Goal: Task Accomplishment & Management: Manage account settings

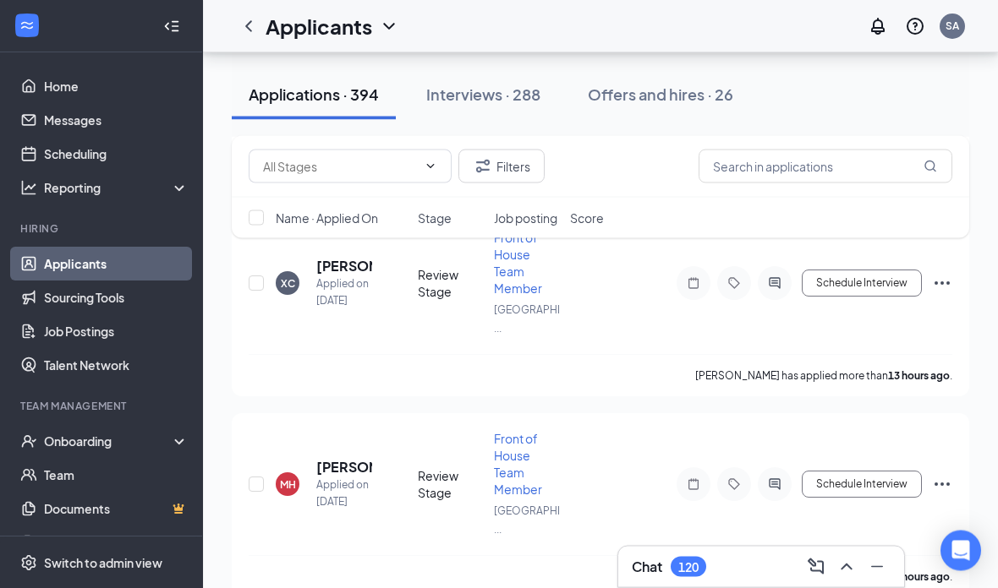
scroll to position [1524, 0]
click at [798, 581] on div "Chat 120" at bounding box center [761, 567] width 259 height 27
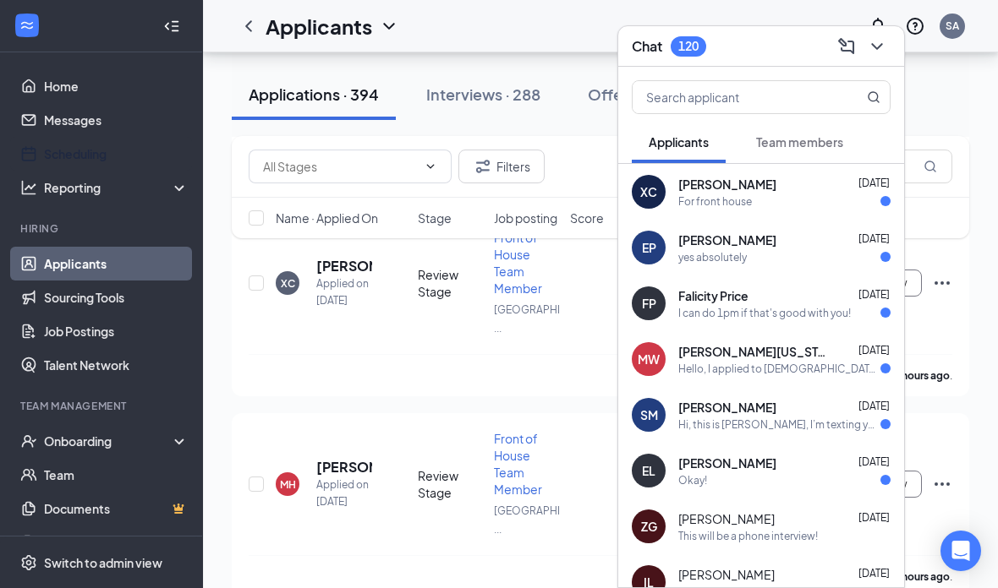
click at [58, 150] on link "Scheduling" at bounding box center [116, 154] width 145 height 34
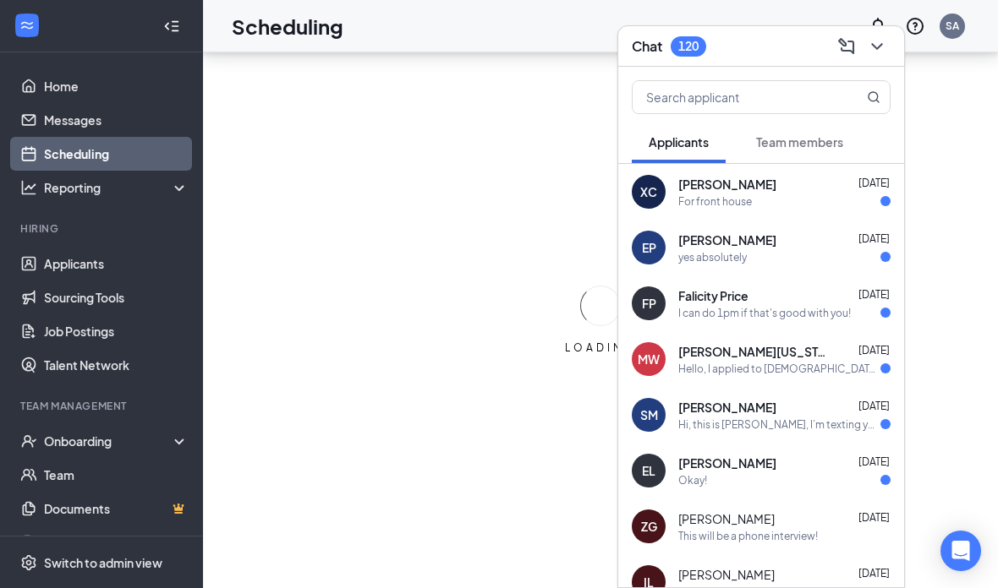
scroll to position [68, 0]
click at [881, 50] on icon "ChevronDown" at bounding box center [877, 46] width 20 height 20
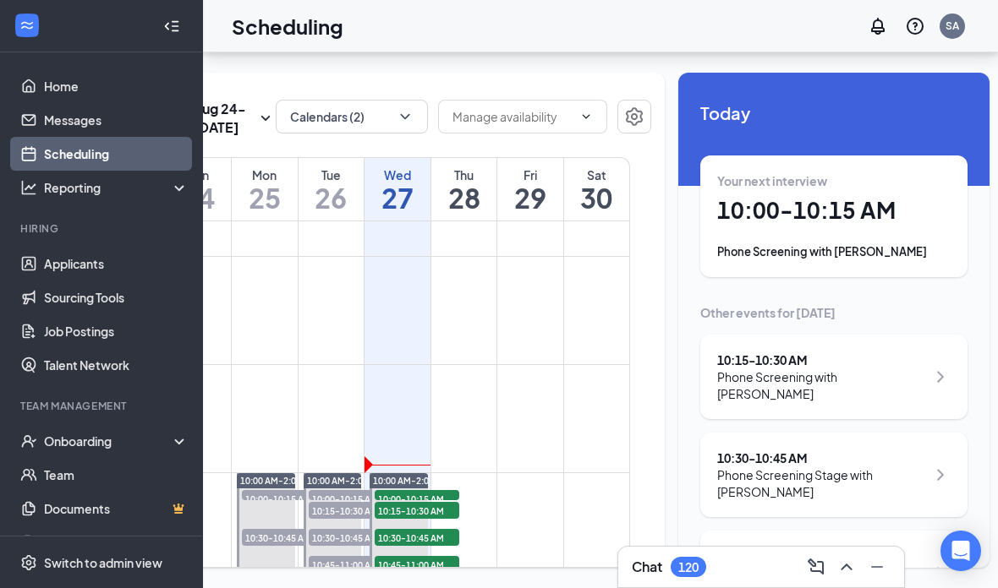
scroll to position [0, 0]
click at [873, 172] on div "Your next interview" at bounding box center [833, 180] width 233 height 17
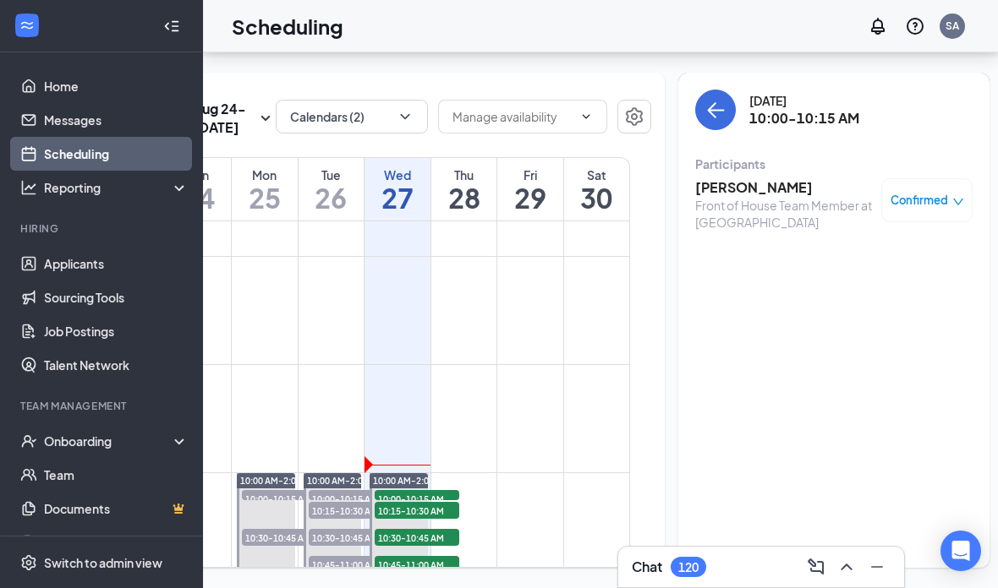
click at [802, 178] on h3 "[PERSON_NAME]" at bounding box center [784, 187] width 178 height 19
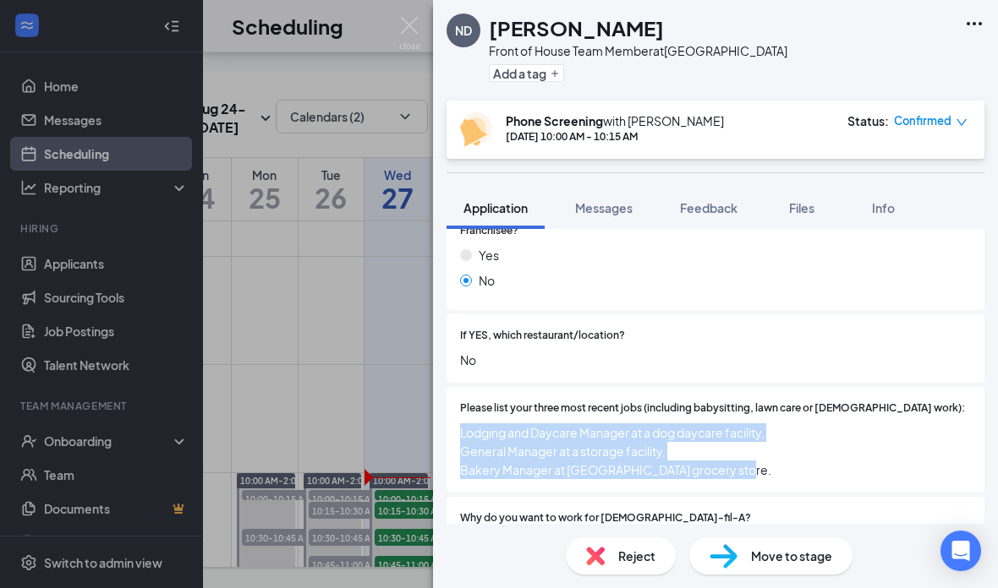
scroll to position [560, 0]
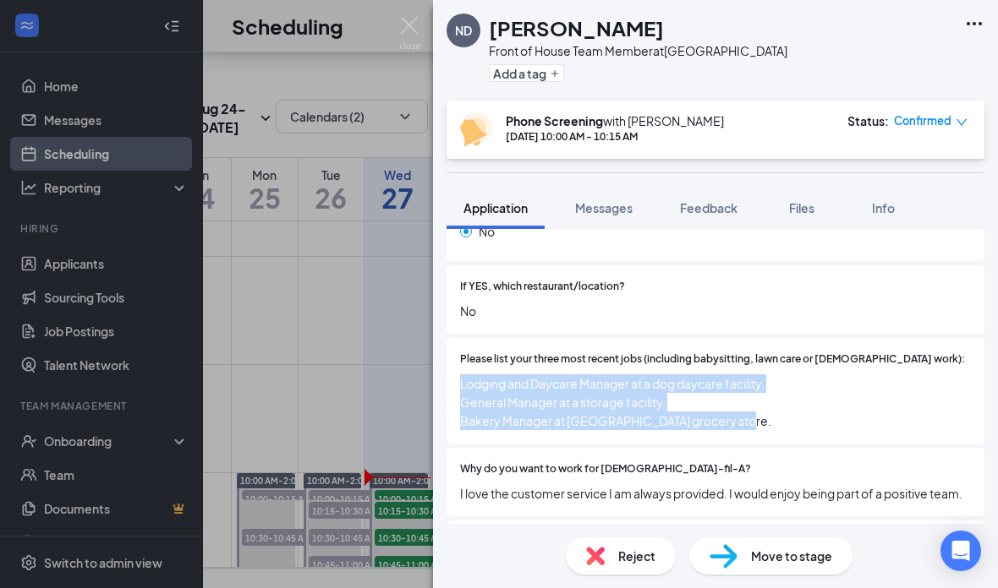
click at [501, 448] on div "Why do you want to work for [DEMOGRAPHIC_DATA]-fil-A? I love the customer servi…" at bounding box center [715, 482] width 538 height 68
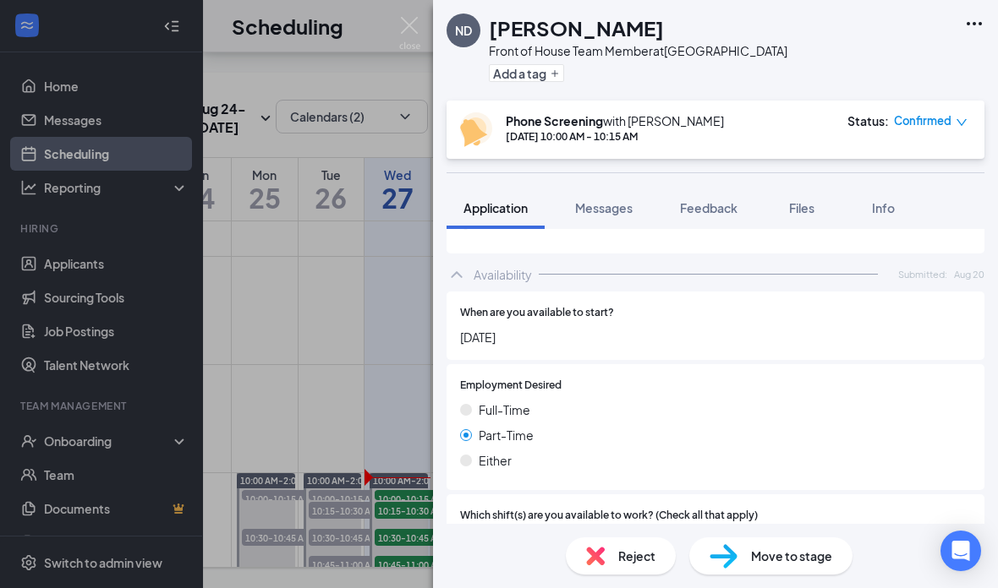
scroll to position [1286, 0]
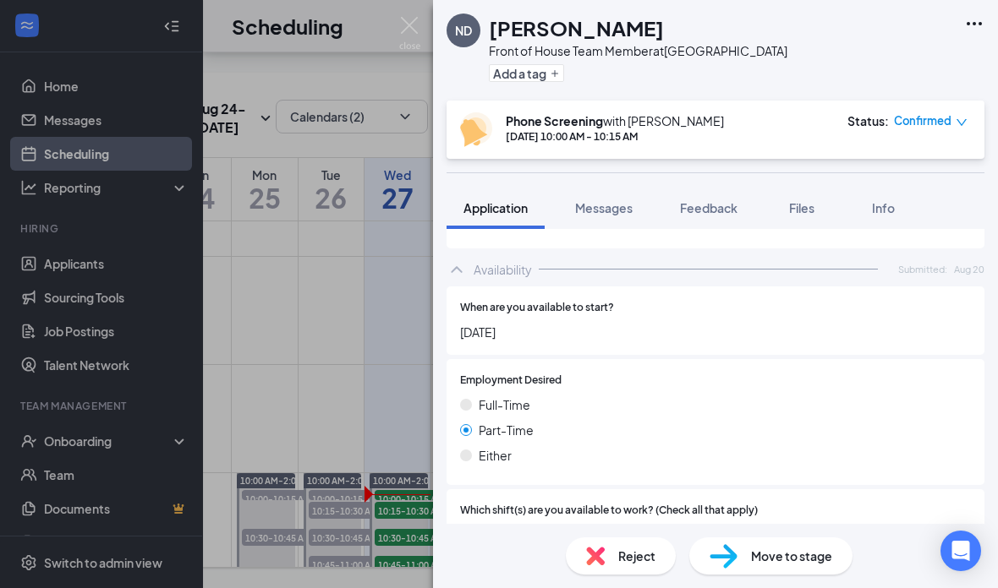
click at [405, 34] on img at bounding box center [409, 33] width 21 height 33
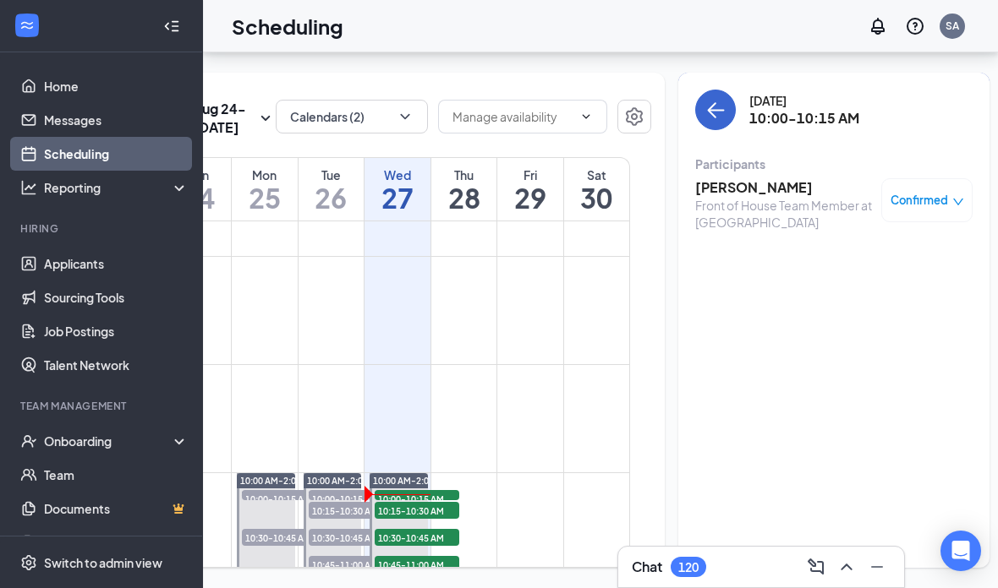
click at [700, 90] on button "back-button" at bounding box center [715, 110] width 41 height 41
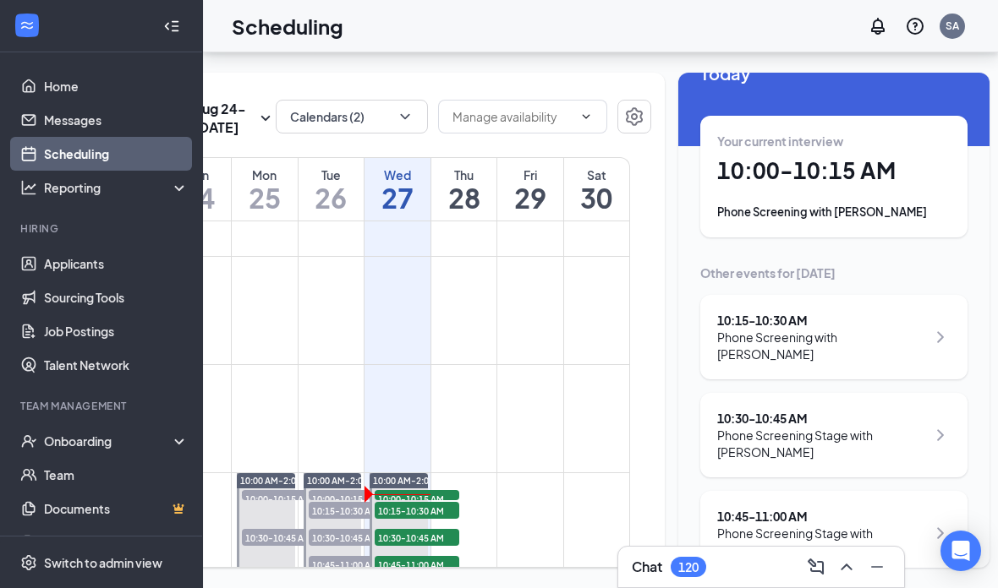
scroll to position [41, 0]
click at [886, 311] on div "10:15 - 10:30 AM" at bounding box center [821, 319] width 209 height 17
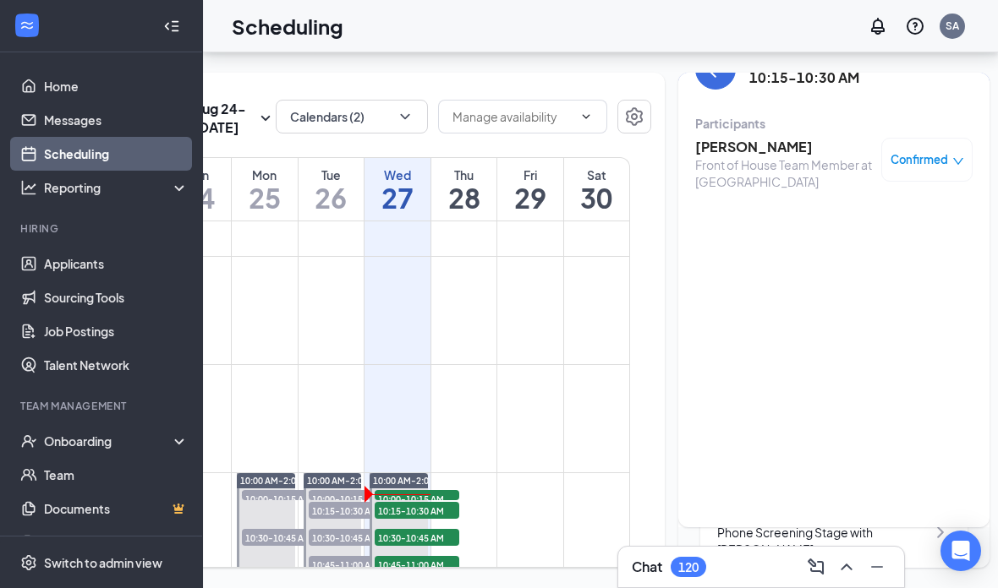
click at [774, 156] on div "Front of House Team Member at [GEOGRAPHIC_DATA]" at bounding box center [784, 173] width 178 height 34
click at [754, 138] on h3 "[PERSON_NAME]" at bounding box center [784, 147] width 178 height 19
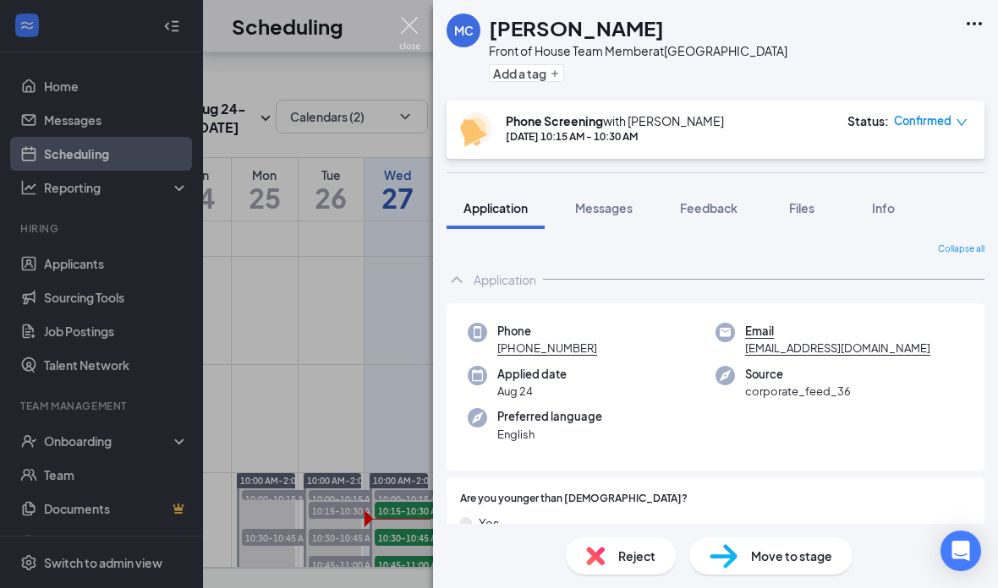
click at [411, 26] on img at bounding box center [409, 33] width 21 height 33
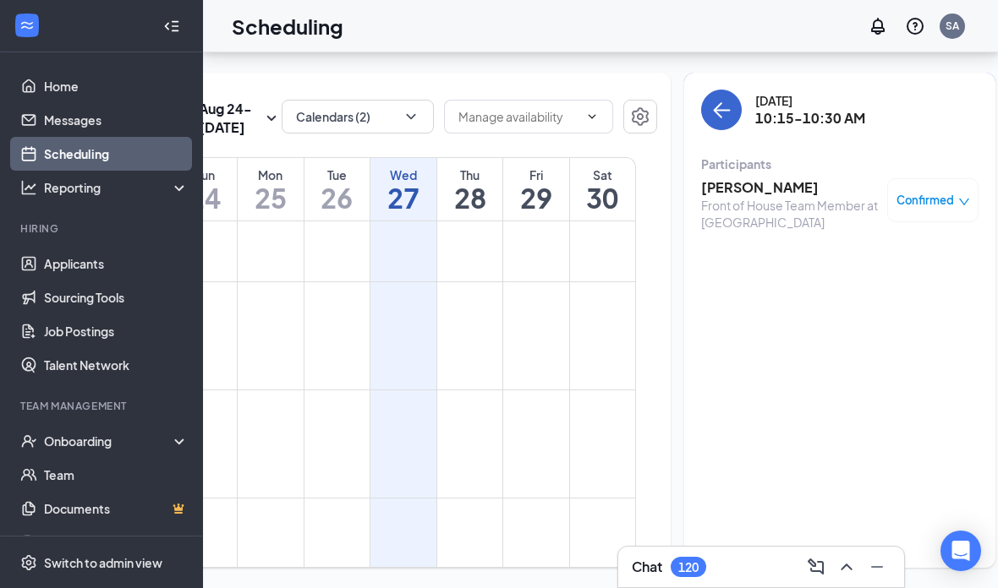
click at [707, 90] on button "back-button" at bounding box center [721, 110] width 41 height 41
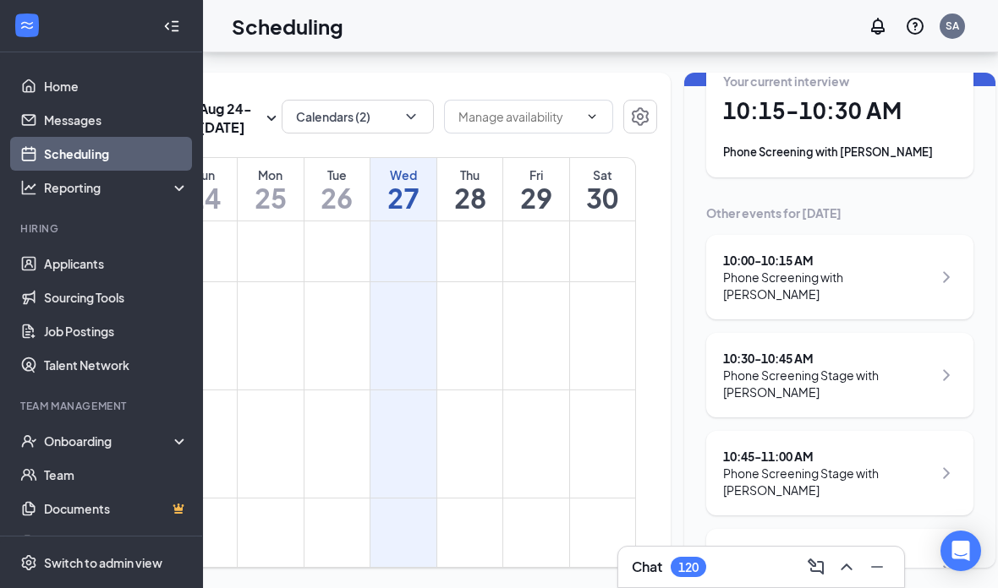
scroll to position [94, 0]
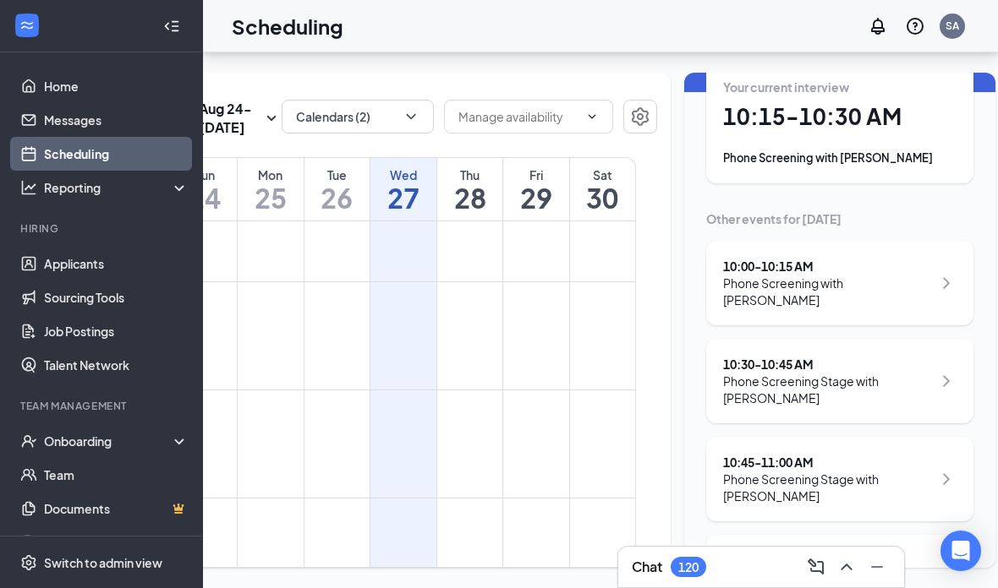
click at [805, 356] on div "10:30 - 10:45 AM" at bounding box center [827, 364] width 209 height 17
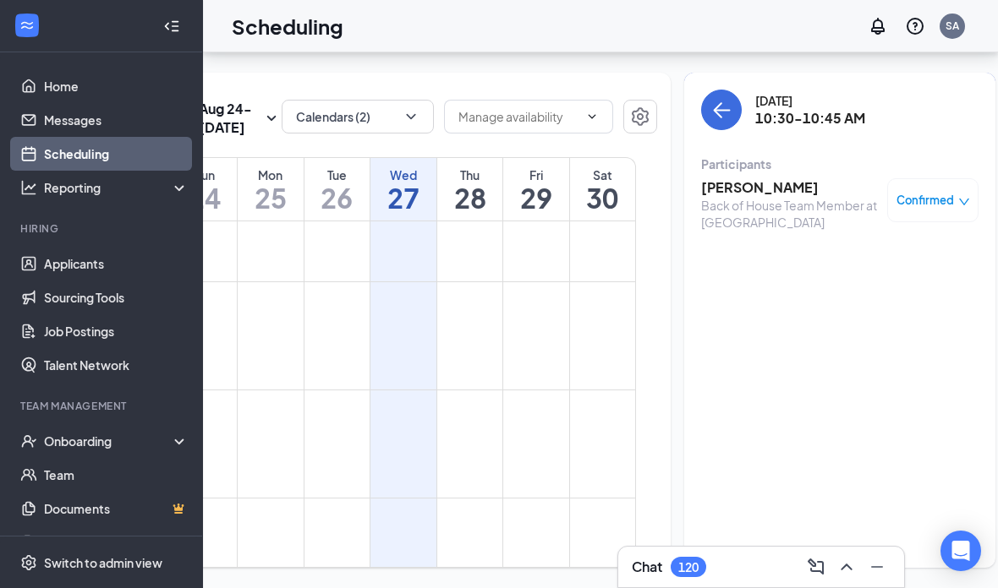
click at [728, 178] on h3 "[PERSON_NAME]" at bounding box center [790, 187] width 178 height 19
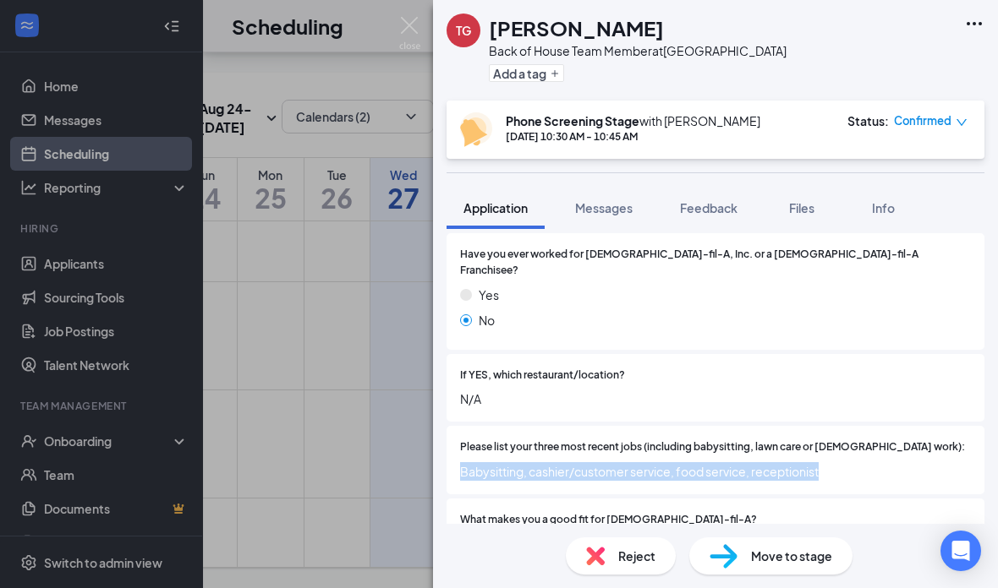
scroll to position [451, 0]
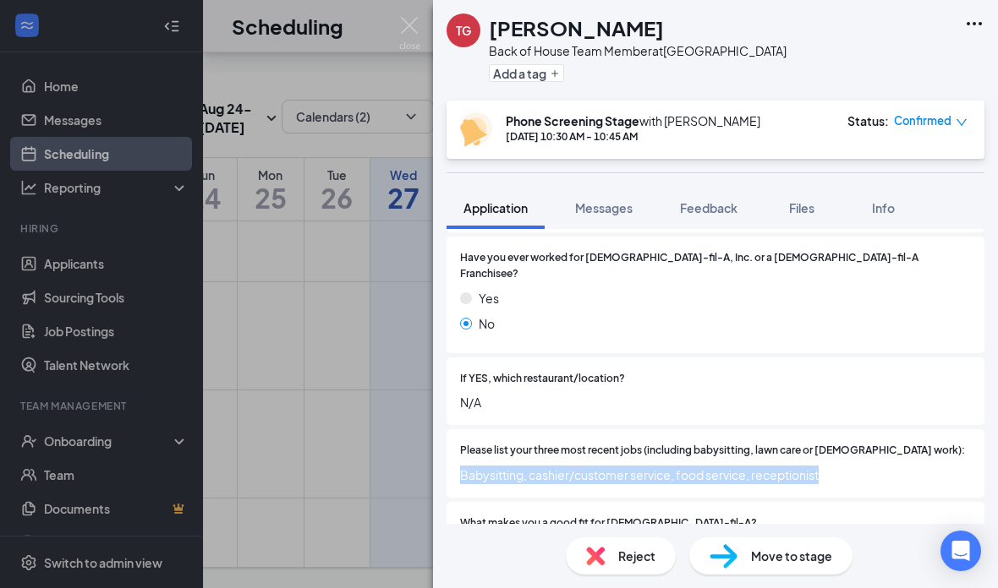
click at [670, 393] on span "N/A" at bounding box center [715, 402] width 511 height 19
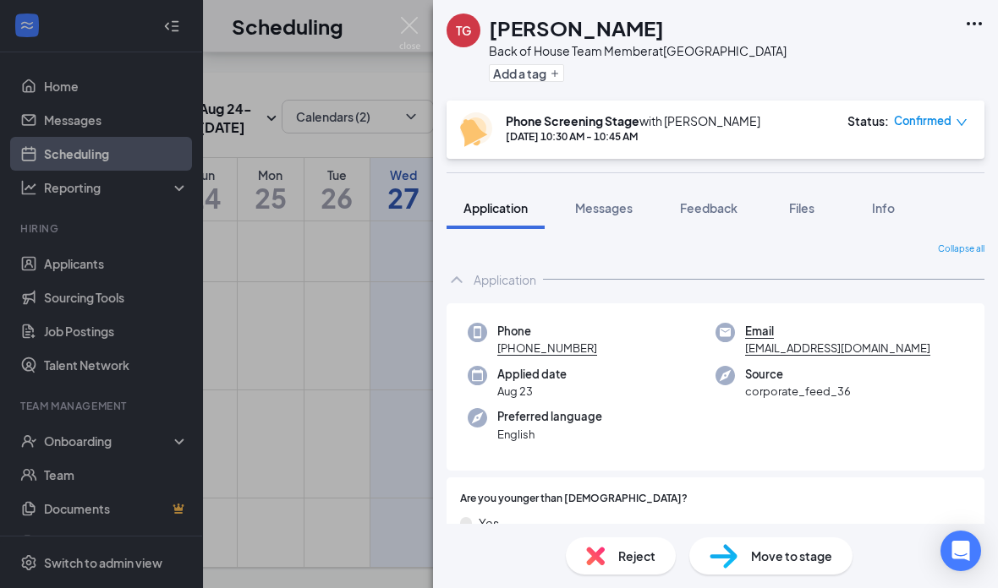
scroll to position [0, 0]
click at [416, 18] on img at bounding box center [409, 33] width 21 height 33
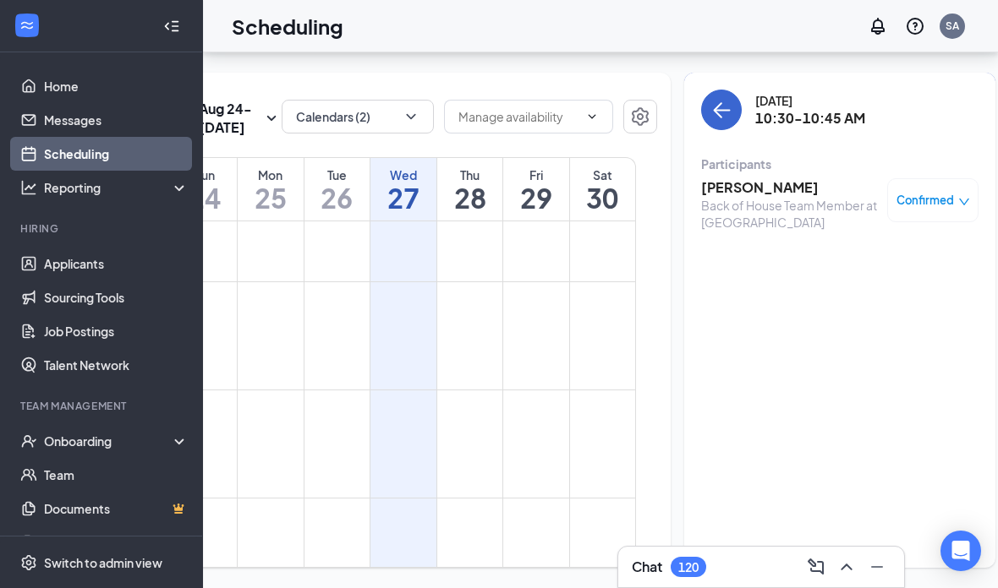
click at [701, 90] on button "back-button" at bounding box center [721, 110] width 41 height 41
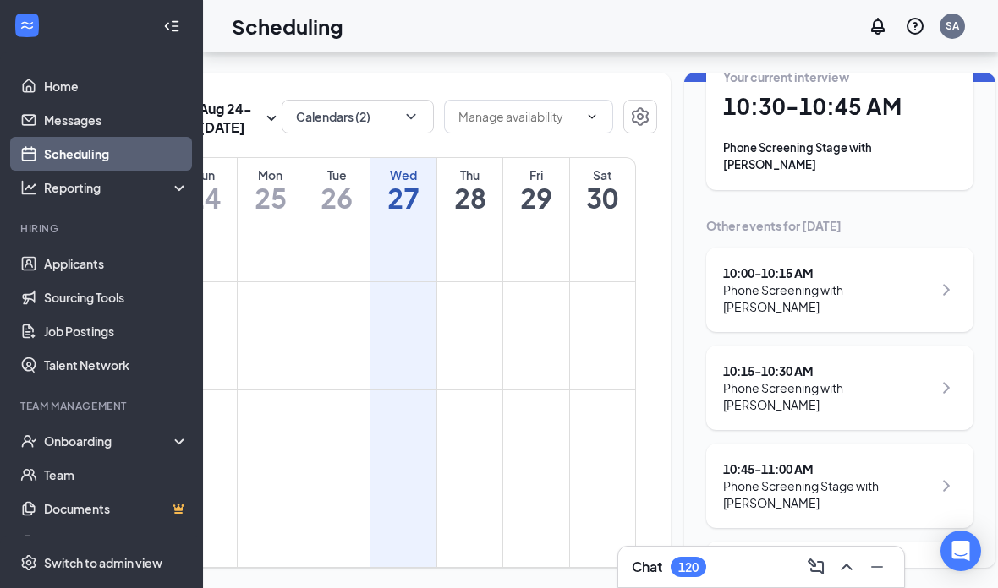
scroll to position [105, 0]
click at [862, 477] on div "Phone Screening Stage with [PERSON_NAME]" at bounding box center [827, 494] width 209 height 34
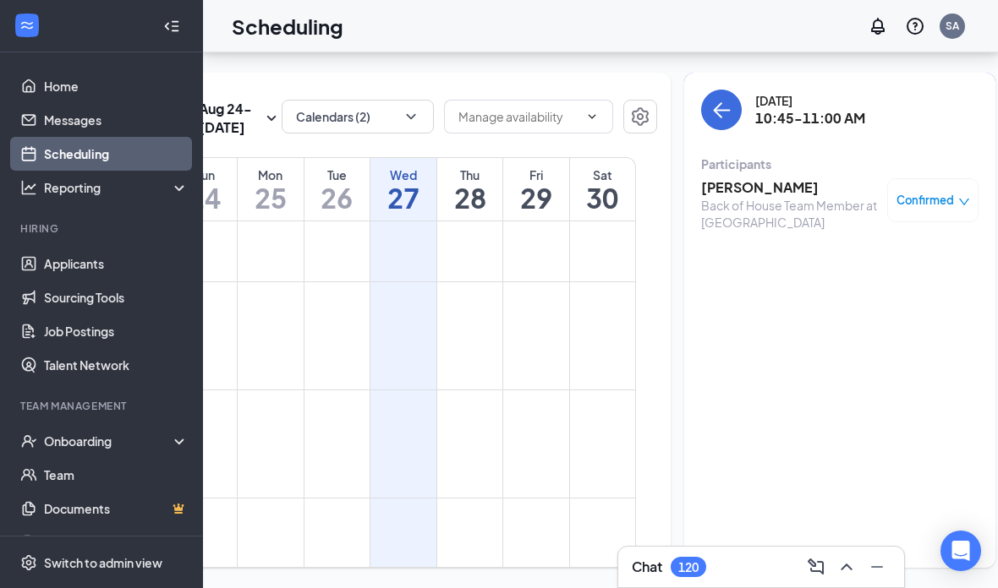
click at [734, 178] on h3 "[PERSON_NAME]" at bounding box center [790, 187] width 178 height 19
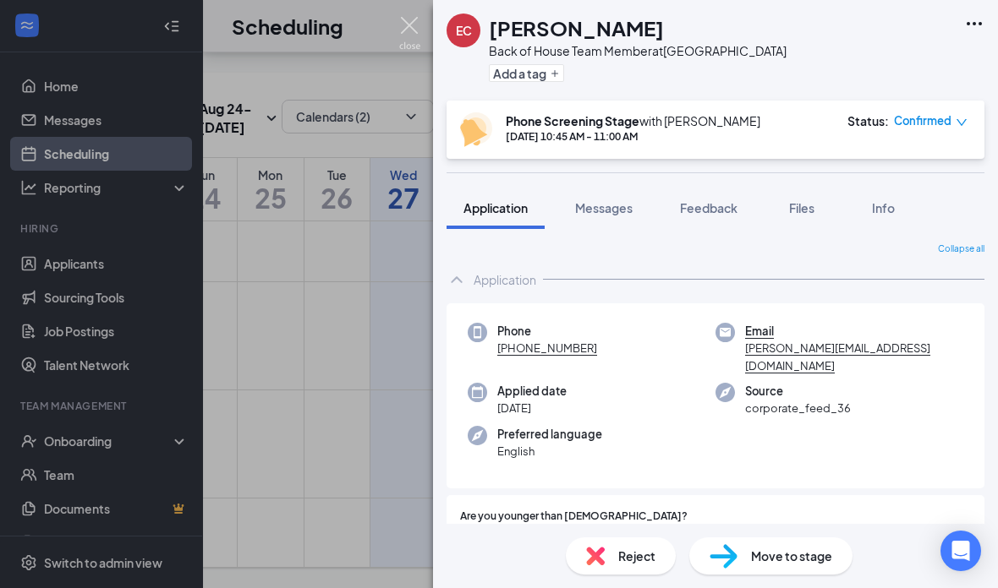
click at [417, 41] on img at bounding box center [409, 33] width 21 height 33
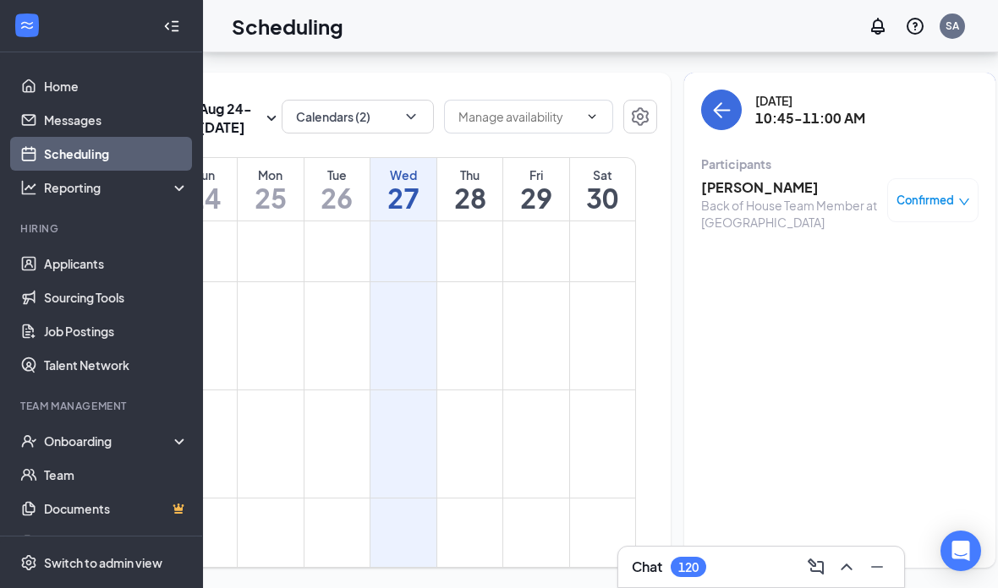
click at [701, 90] on div "[DATE] 10:45-11:00 AM Participants [PERSON_NAME] Back of House Team Member at […" at bounding box center [839, 165] width 277 height 151
click at [705, 90] on button "back-button" at bounding box center [721, 110] width 41 height 41
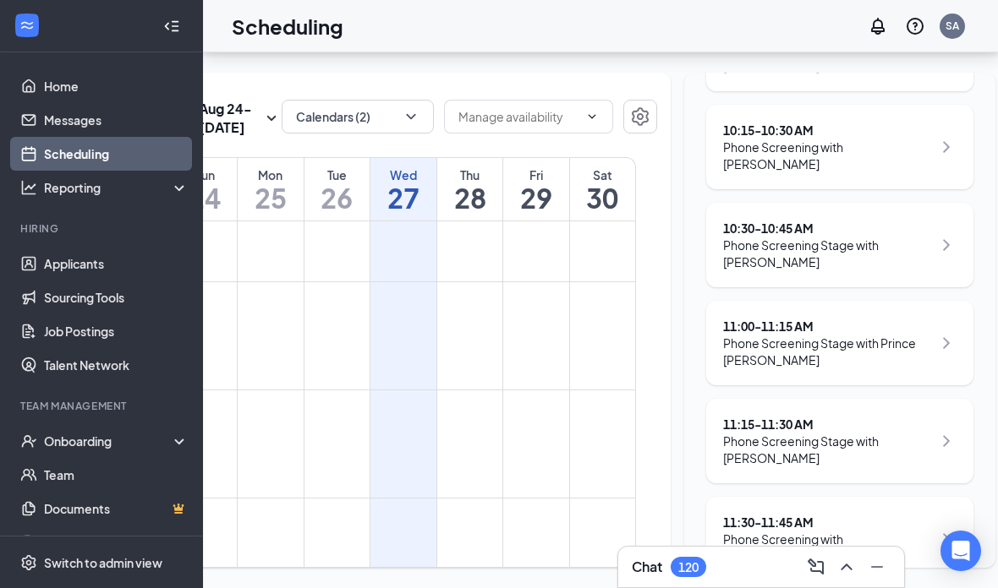
scroll to position [346, 0]
click at [743, 334] on div "Phone Screening Stage with Prince [PERSON_NAME]" at bounding box center [827, 351] width 209 height 34
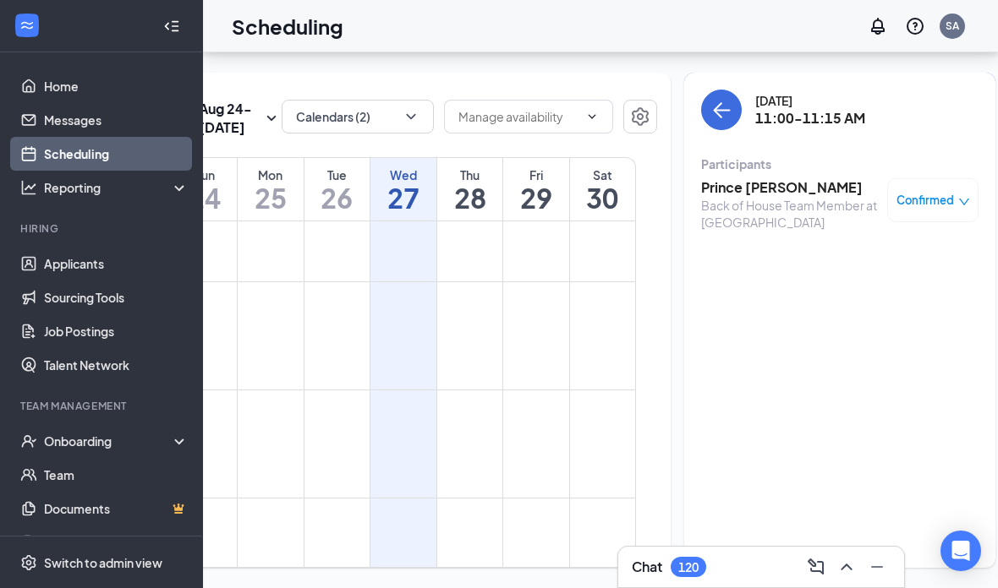
click at [760, 178] on h3 "Prince [PERSON_NAME]" at bounding box center [790, 187] width 178 height 19
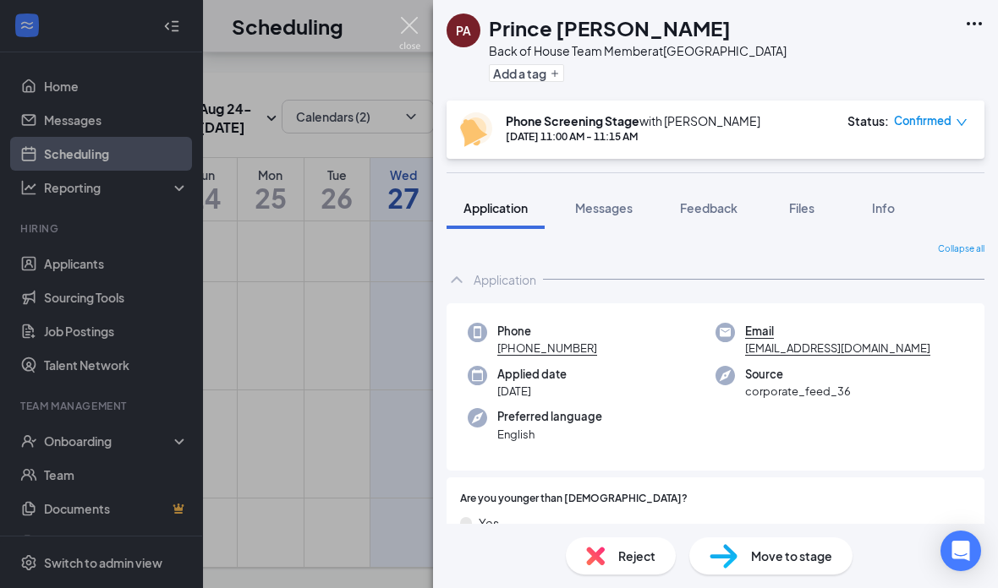
click at [412, 18] on img at bounding box center [409, 33] width 21 height 33
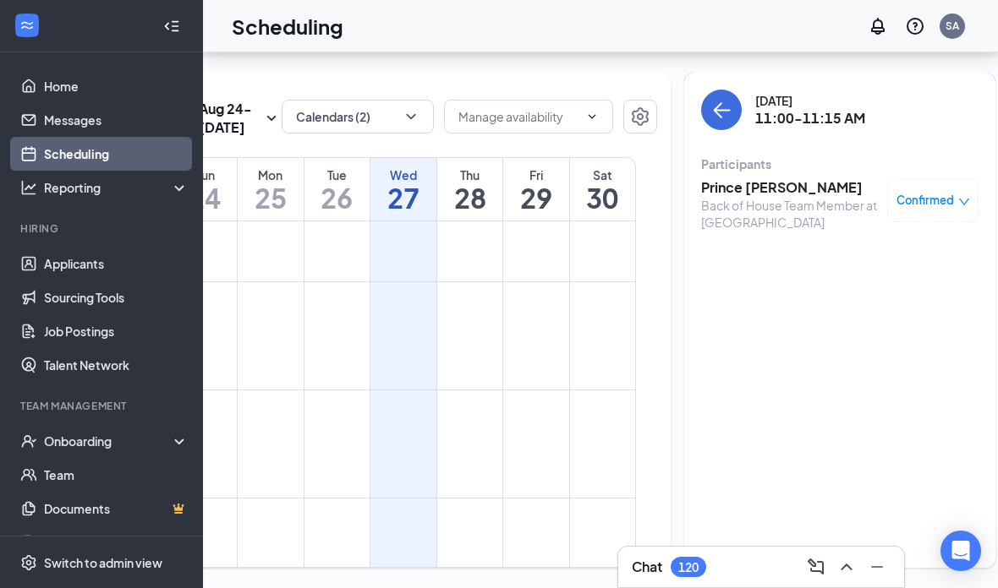
click at [701, 90] on button "back-button" at bounding box center [721, 110] width 41 height 41
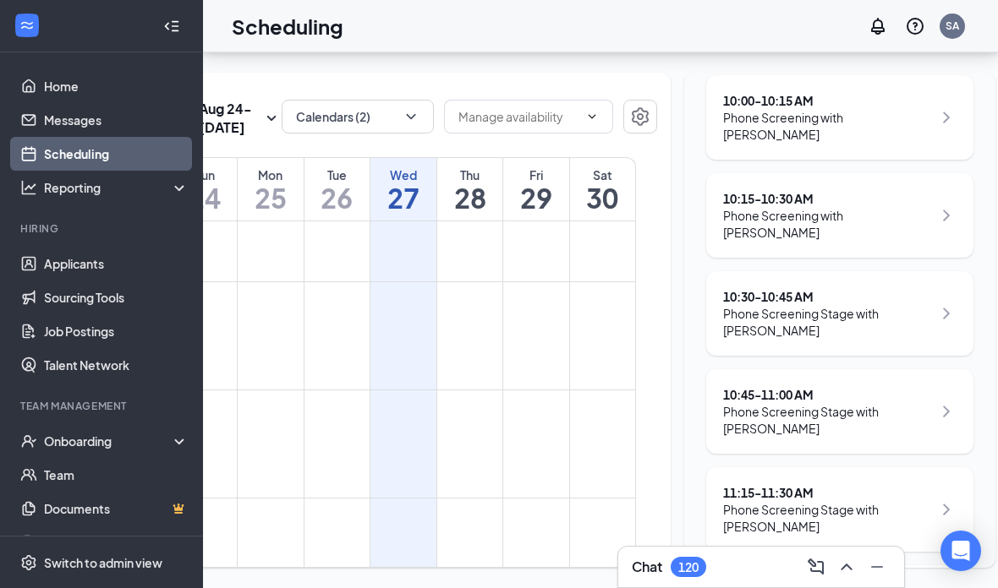
scroll to position [277, 0]
click at [891, 501] on div "Phone Screening Stage with [PERSON_NAME]" at bounding box center [827, 518] width 209 height 34
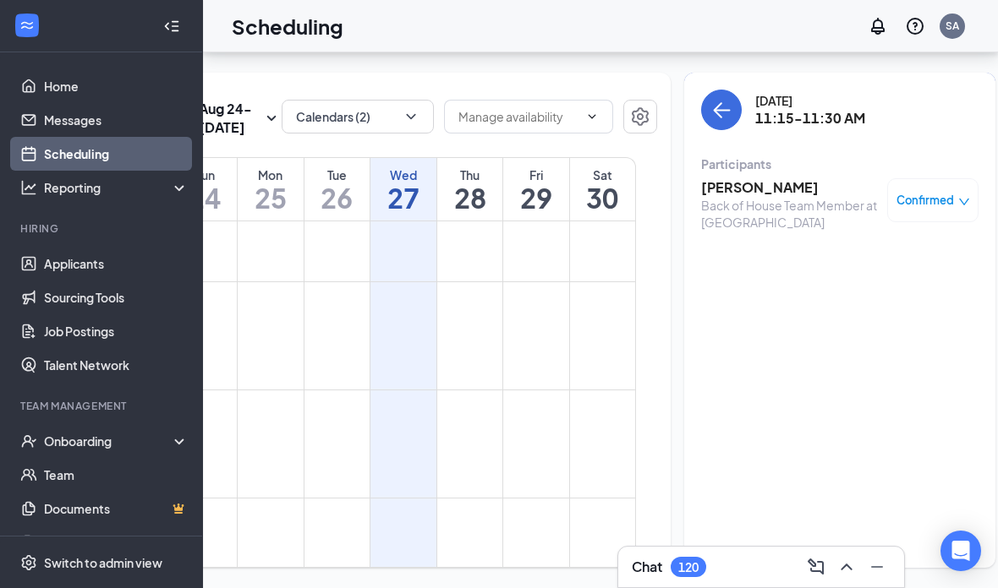
click at [758, 178] on h3 "[PERSON_NAME]" at bounding box center [790, 187] width 178 height 19
